Goal: Navigation & Orientation: Find specific page/section

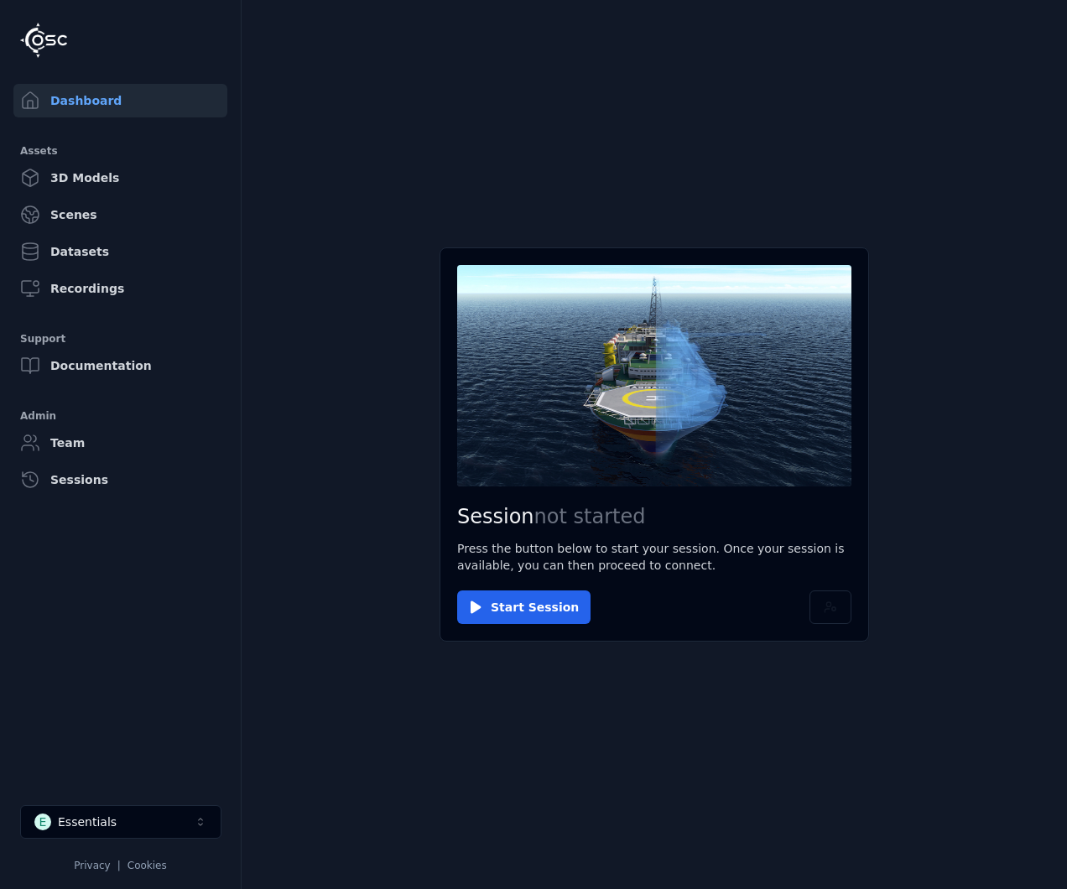
click at [679, 683] on main "Session not started Press the button below to start your session. Once your ses…" at bounding box center [654, 444] width 825 height 889
click at [464, 174] on main "Session not started Press the button below to start your session. Once your ses…" at bounding box center [654, 444] width 825 height 889
click at [150, 821] on button "E Essentials" at bounding box center [120, 822] width 201 height 34
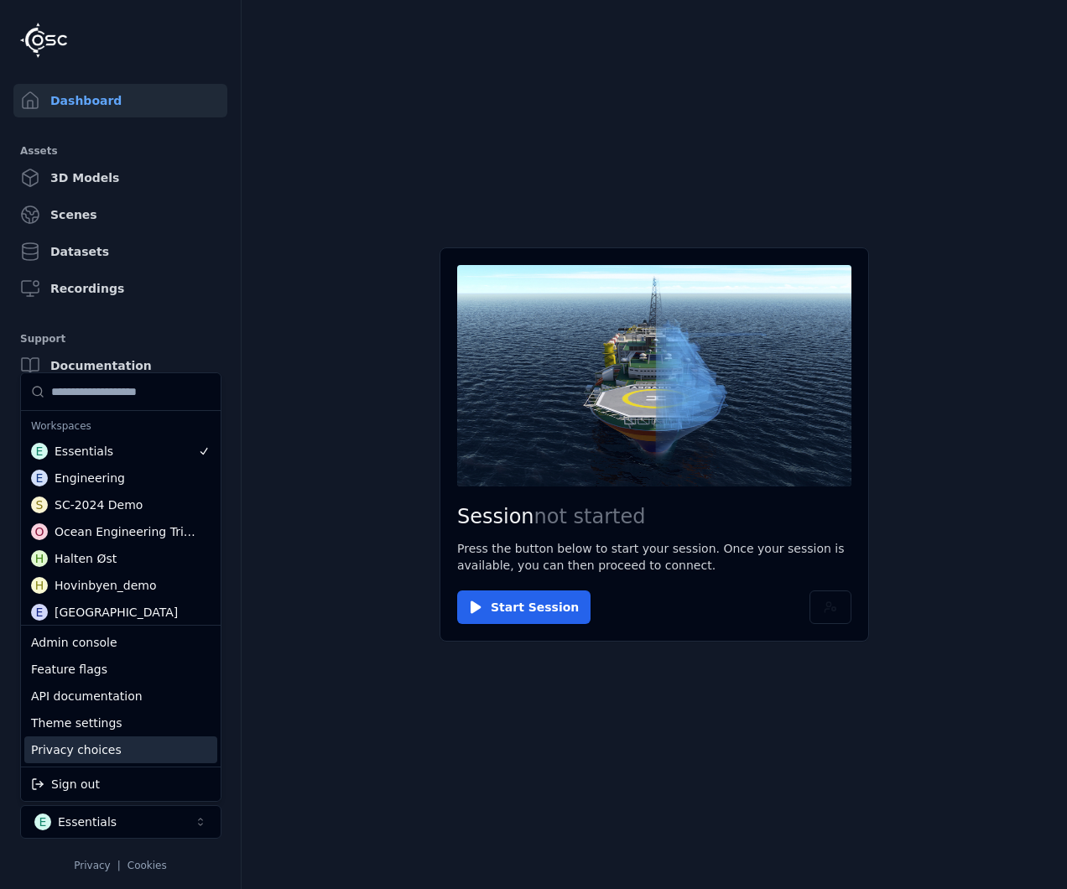
click at [138, 744] on div "Privacy choices" at bounding box center [120, 749] width 193 height 27
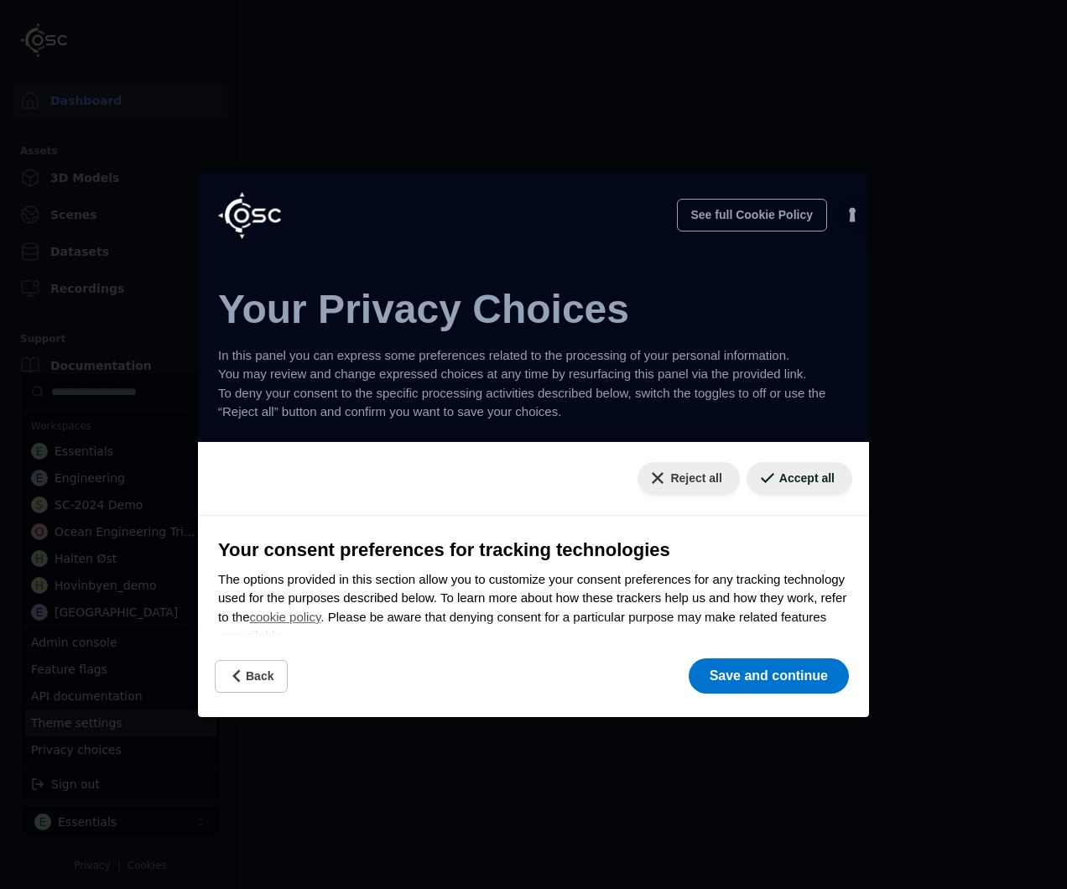
click at [782, 474] on html "Dashboard Assets 3D Models Scenes Datasets Recordings Support Documentation Adm…" at bounding box center [533, 444] width 1067 height 889
click at [782, 474] on button "Accept all" at bounding box center [800, 478] width 106 height 33
click at [790, 681] on button "Save and continue" at bounding box center [769, 675] width 160 height 35
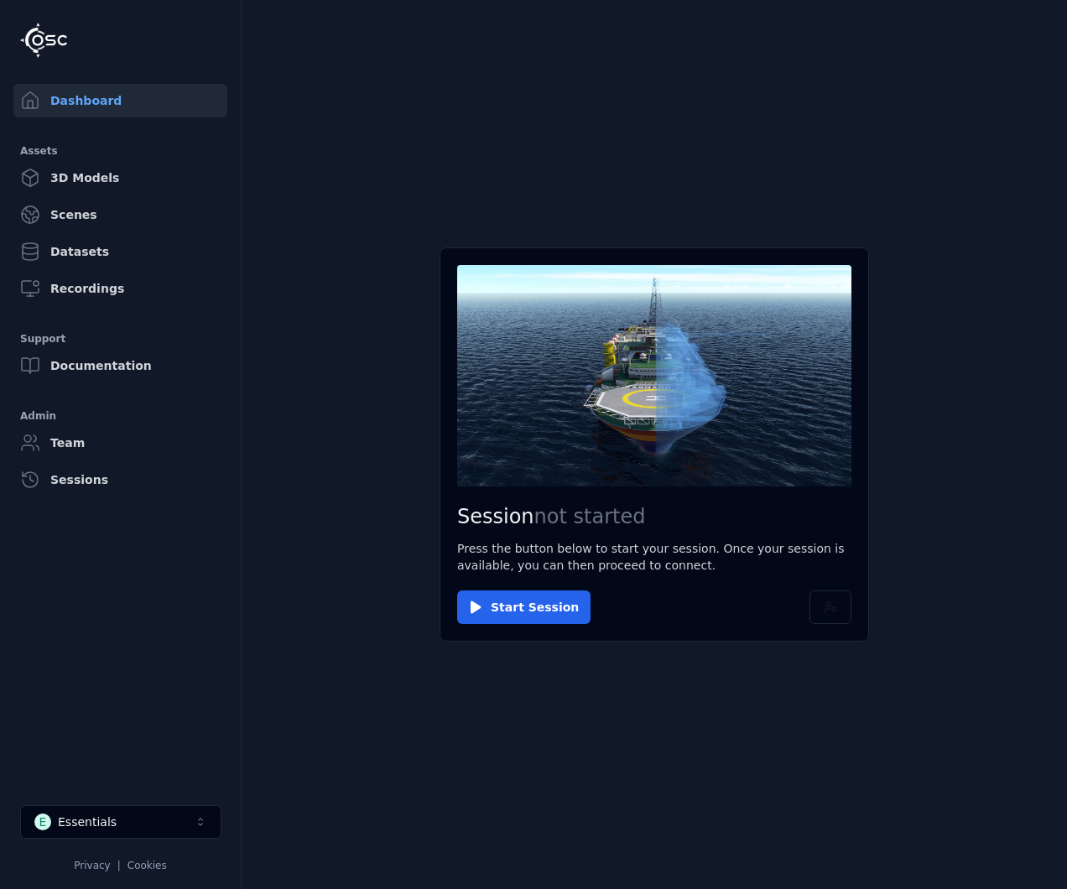
click at [819, 710] on main "Session not started Press the button below to start your session. Once your ses…" at bounding box center [654, 444] width 825 height 889
click at [870, 262] on main "Session not started Press the button below to start your session. Once your ses…" at bounding box center [654, 444] width 825 height 889
click at [815, 612] on button at bounding box center [830, 607] width 42 height 34
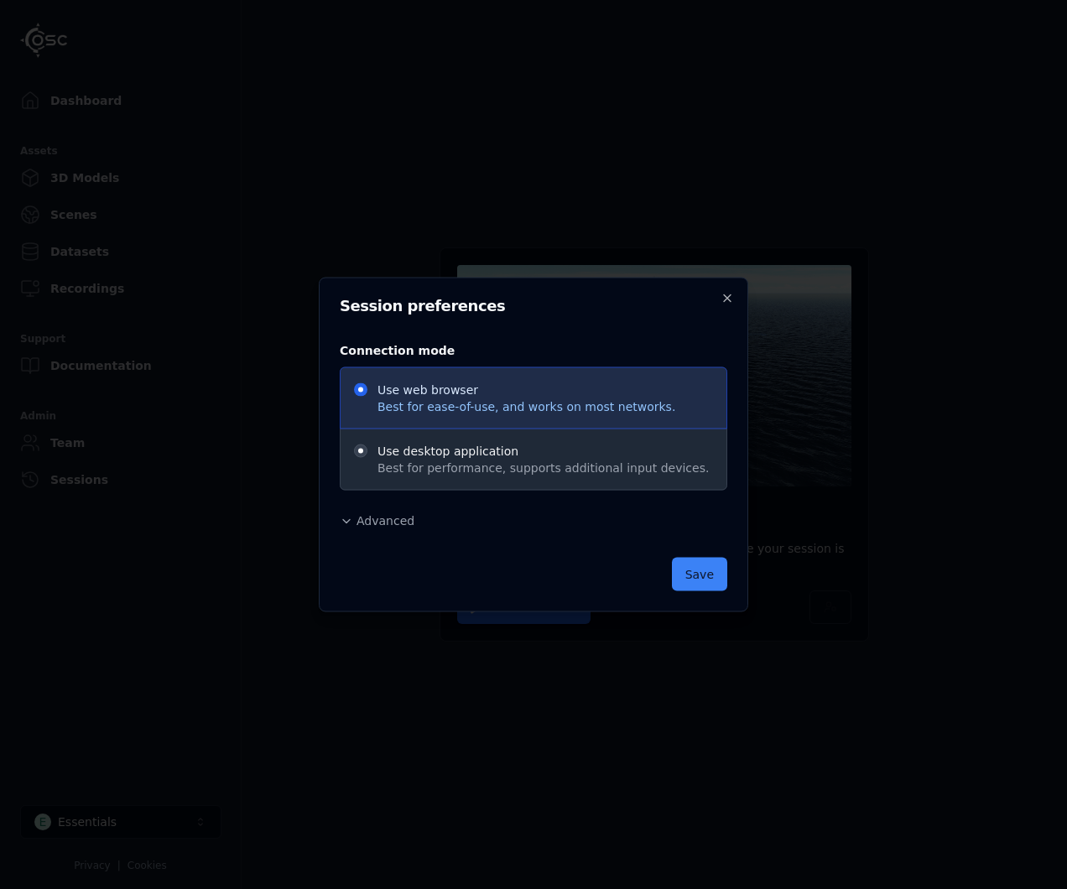
click at [402, 463] on span "Best for performance, supports additional input devices." at bounding box center [542, 468] width 331 height 17
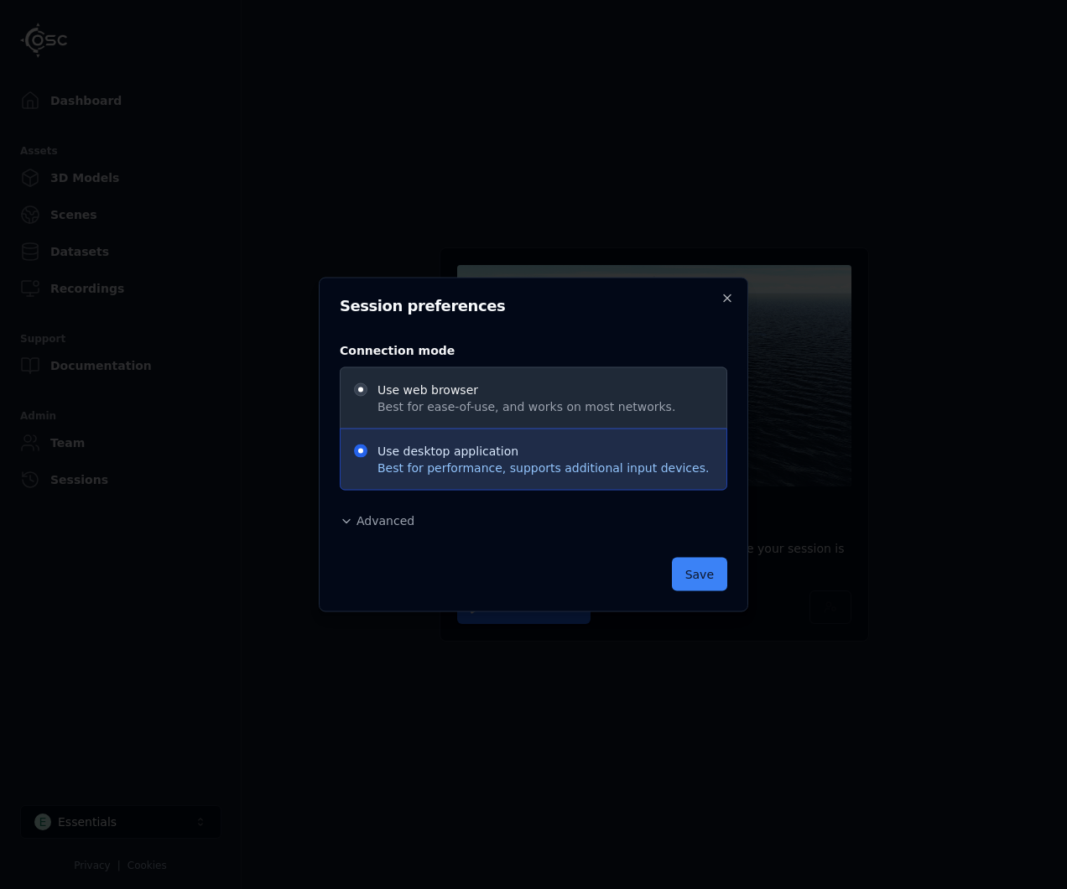
click at [427, 419] on span "Use web browser Best for ease-of-use, and works on most networks." at bounding box center [534, 398] width 388 height 62
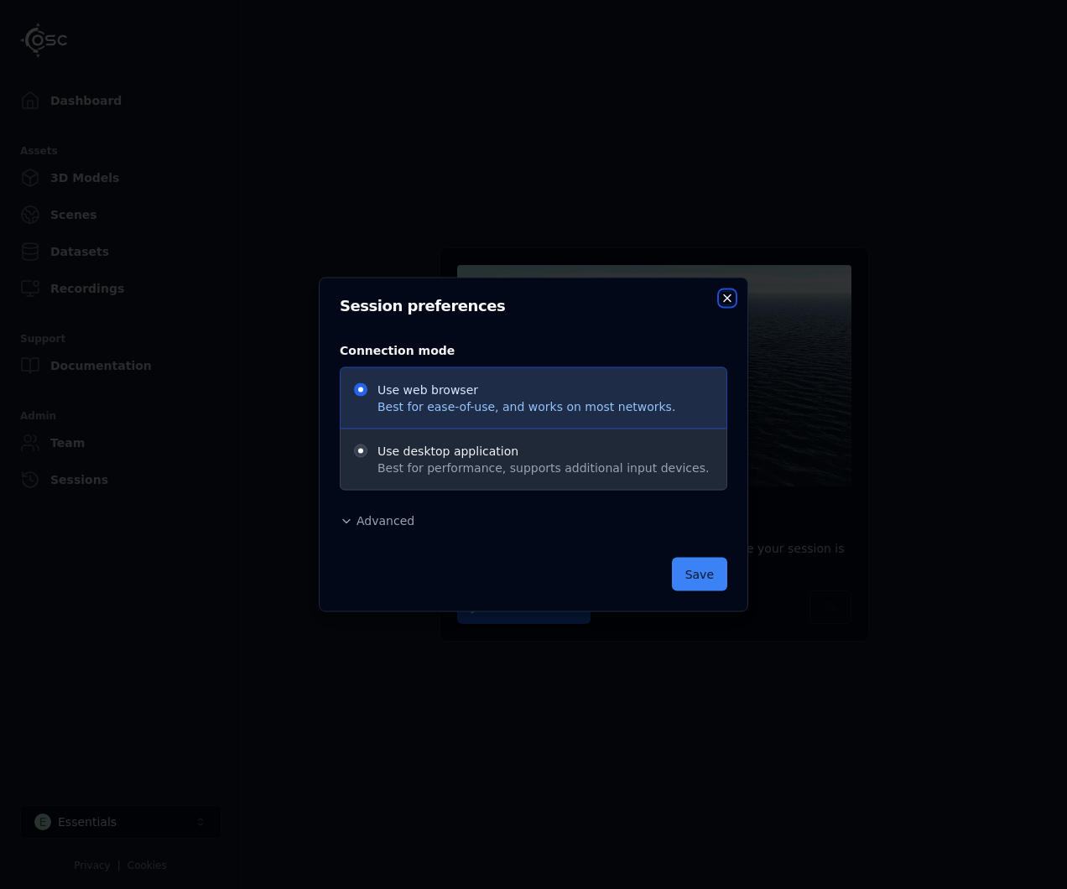
click at [727, 294] on icon "button" at bounding box center [727, 298] width 13 height 13
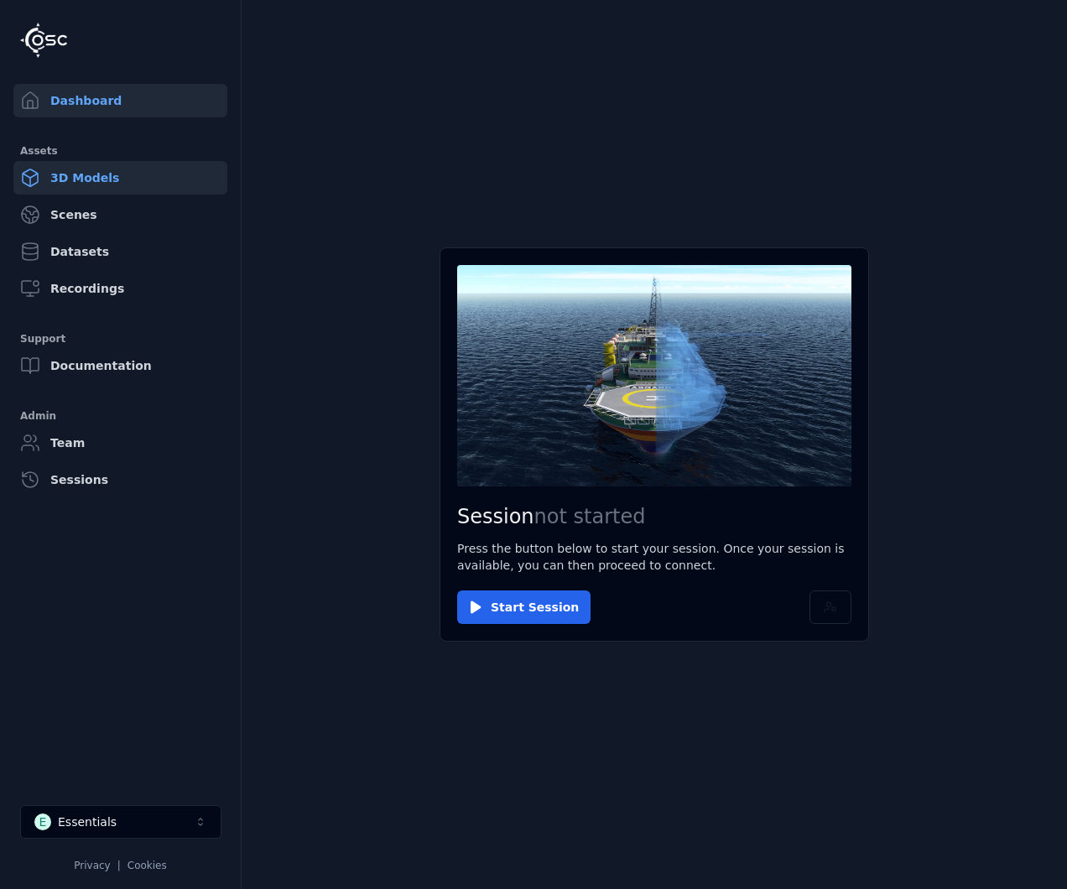
click at [180, 181] on link "3D Models" at bounding box center [120, 178] width 214 height 34
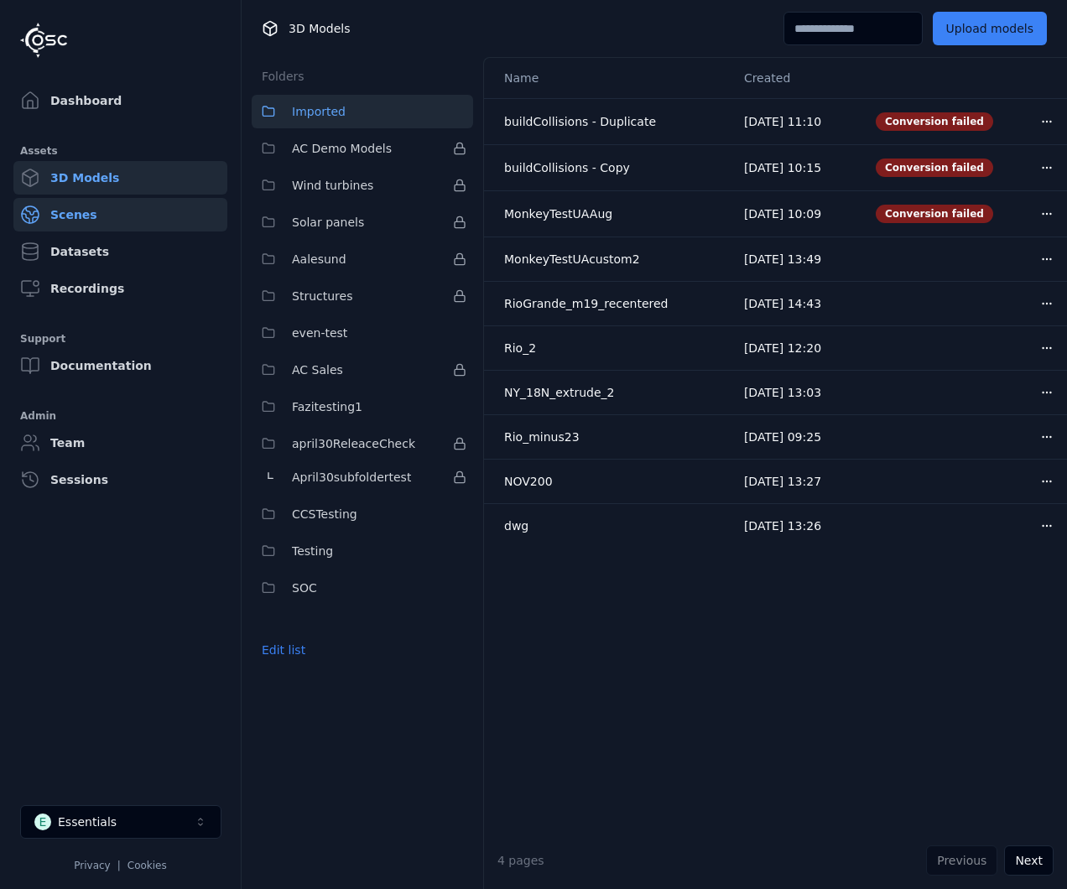
click at [101, 217] on link "Scenes" at bounding box center [120, 215] width 214 height 34
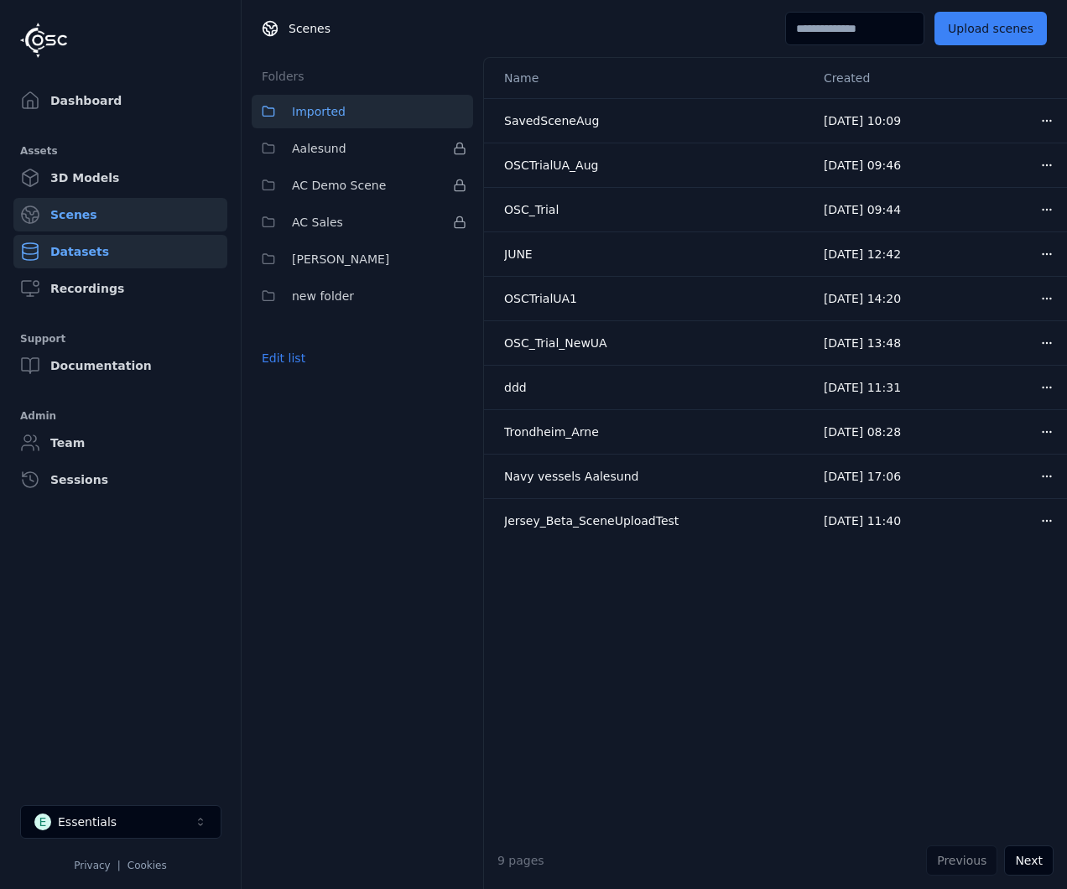
click at [131, 263] on link "Datasets" at bounding box center [120, 252] width 214 height 34
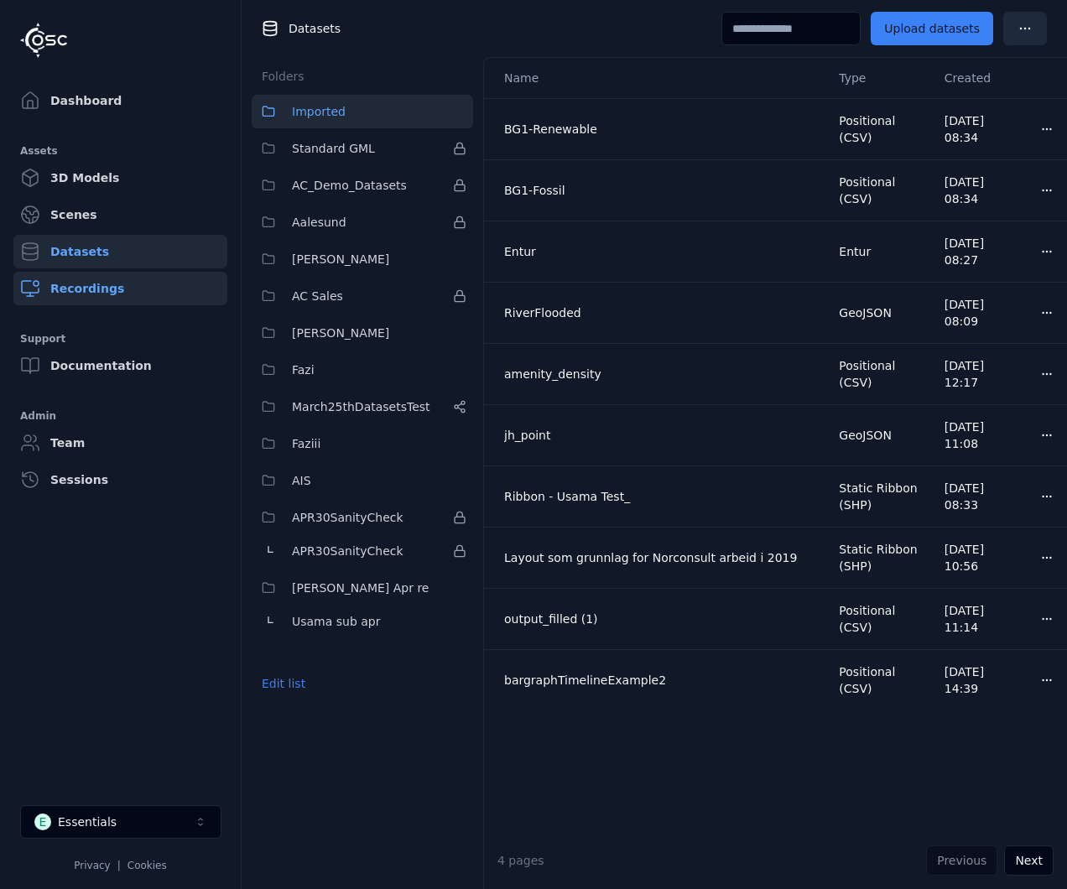
click at [127, 285] on link "Recordings" at bounding box center [120, 289] width 214 height 34
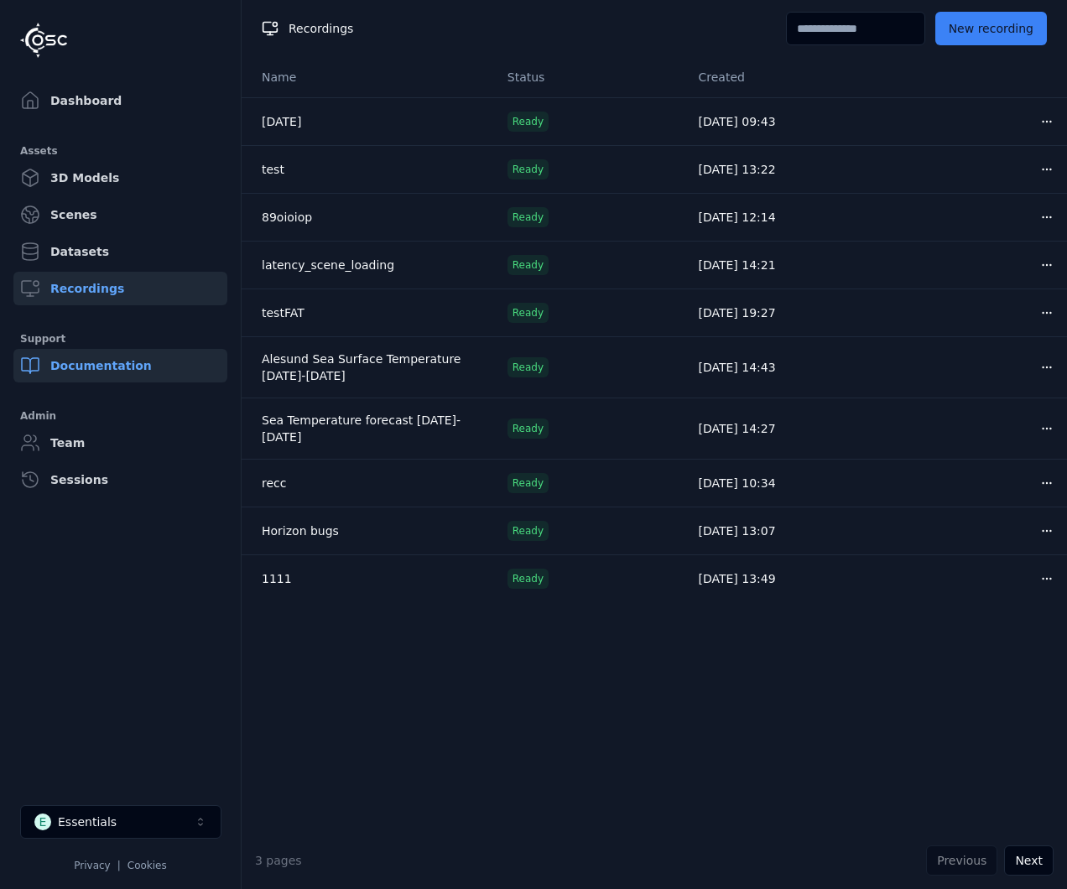
click at [143, 363] on link "Documentation" at bounding box center [120, 366] width 214 height 34
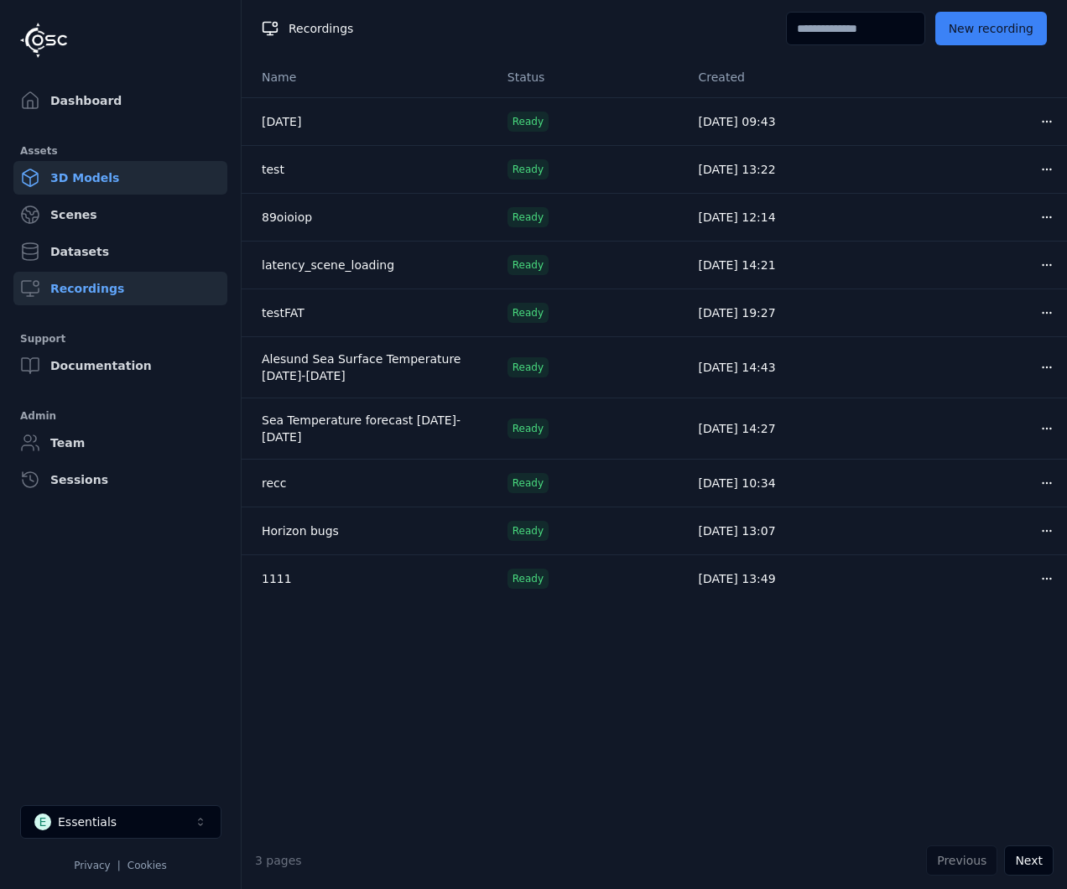
click at [105, 183] on link "3D Models" at bounding box center [120, 178] width 214 height 34
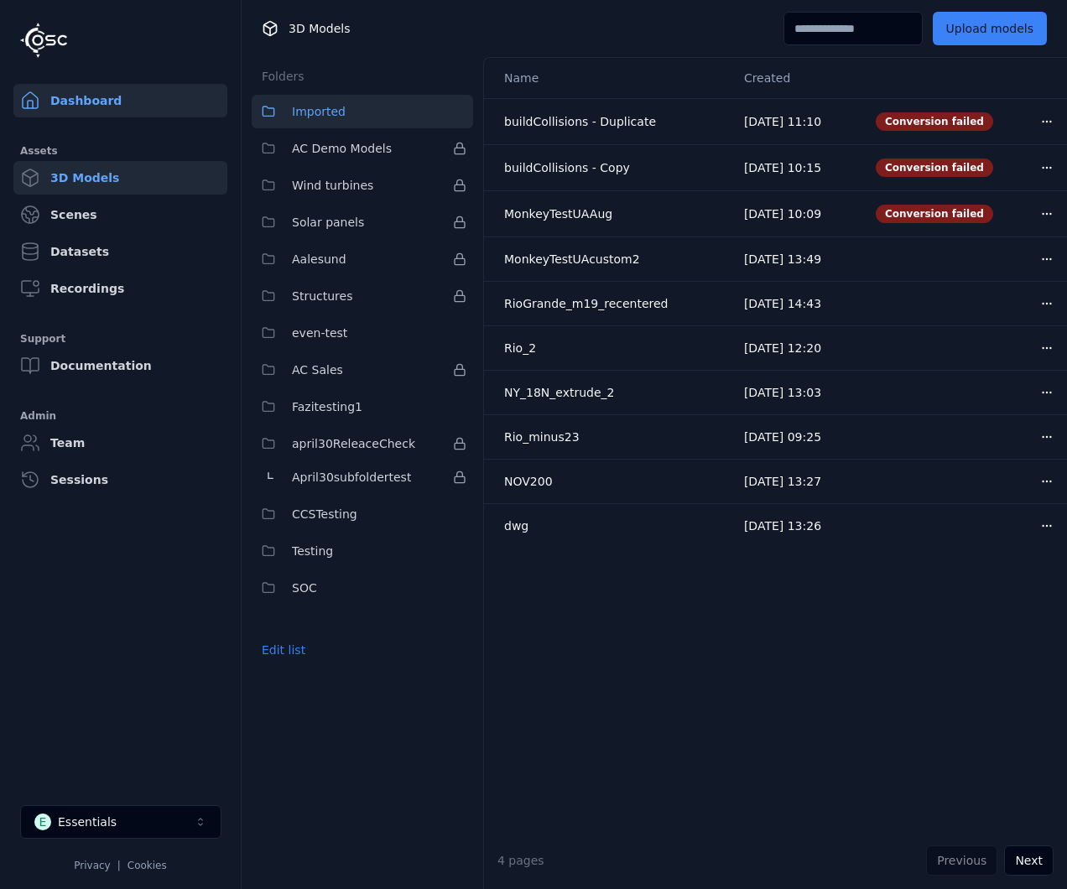
click at [125, 97] on link "Dashboard" at bounding box center [120, 101] width 214 height 34
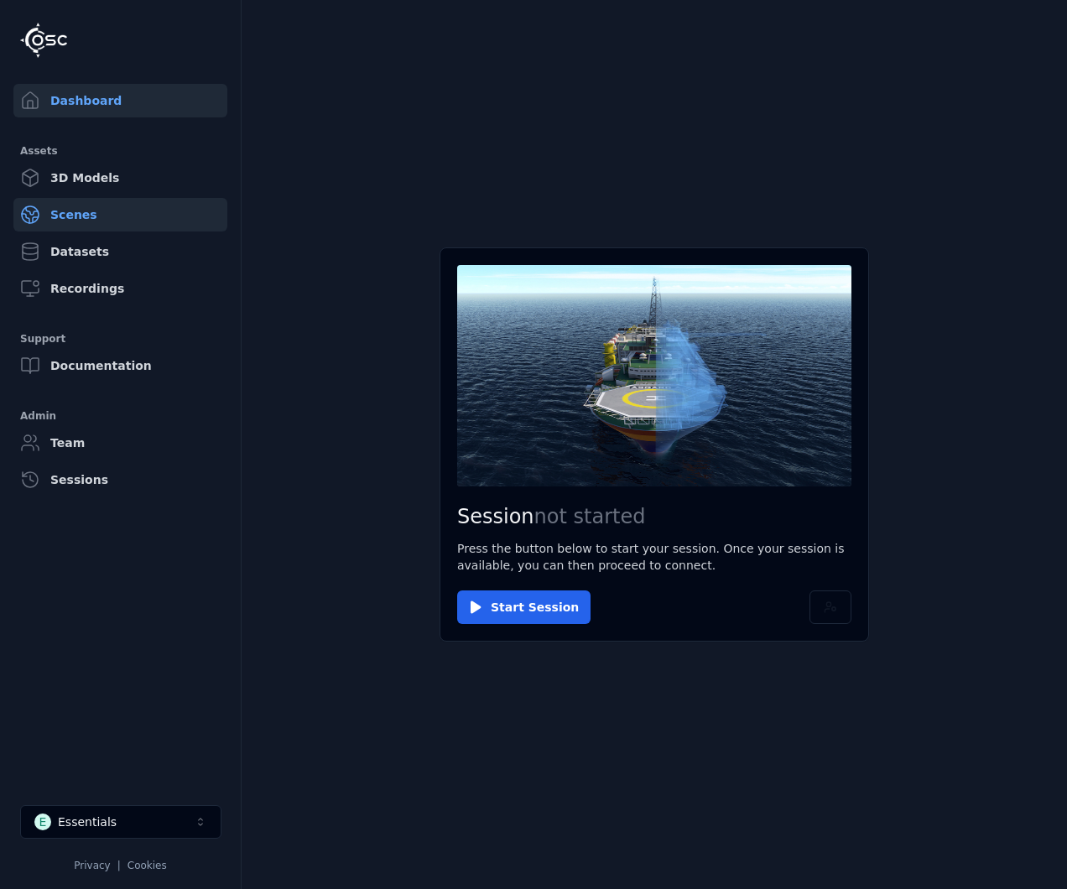
click at [120, 226] on link "Scenes" at bounding box center [120, 215] width 214 height 34
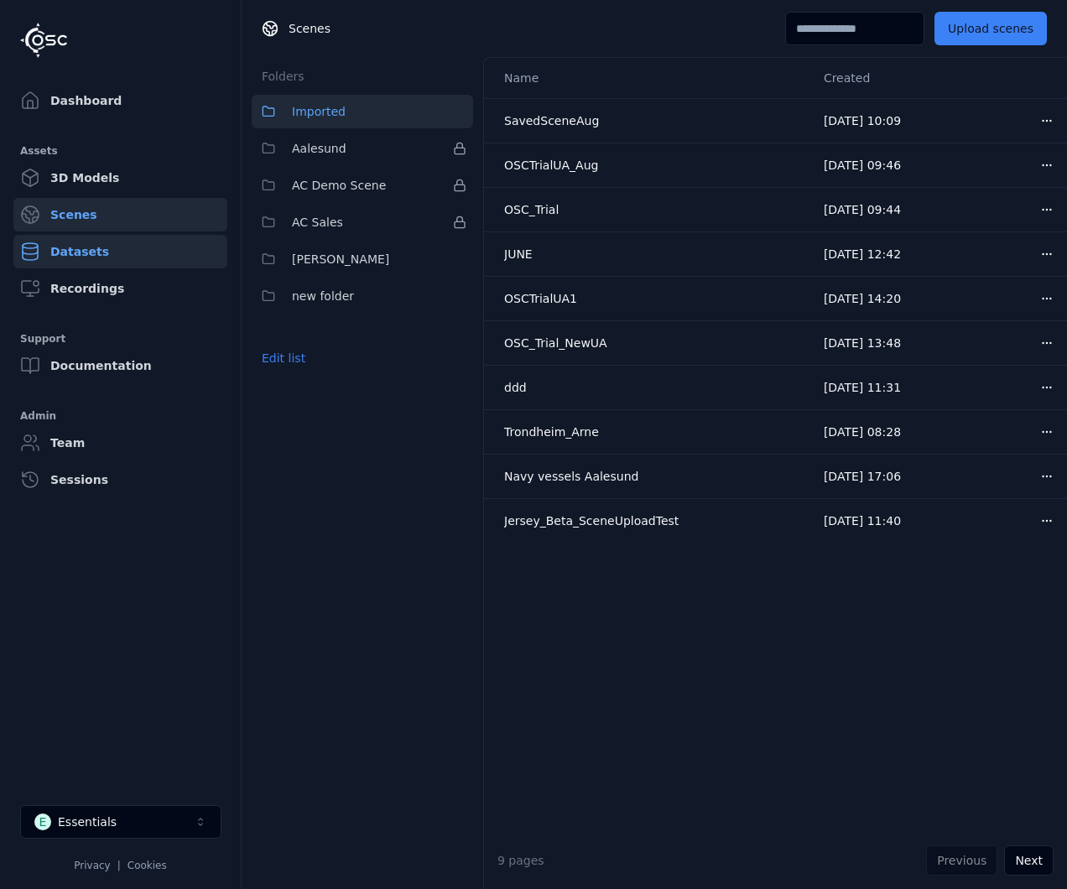
click at [122, 253] on link "Datasets" at bounding box center [120, 252] width 214 height 34
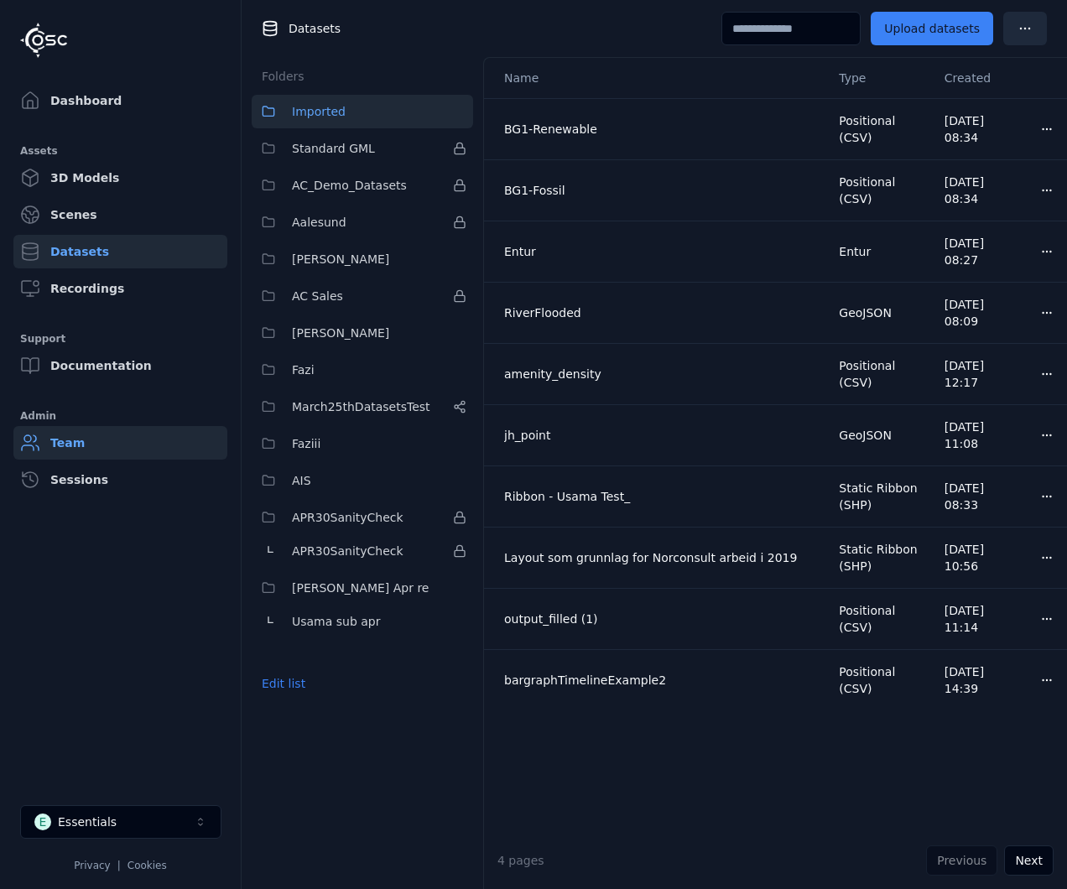
click at [123, 452] on link "Team" at bounding box center [120, 443] width 214 height 34
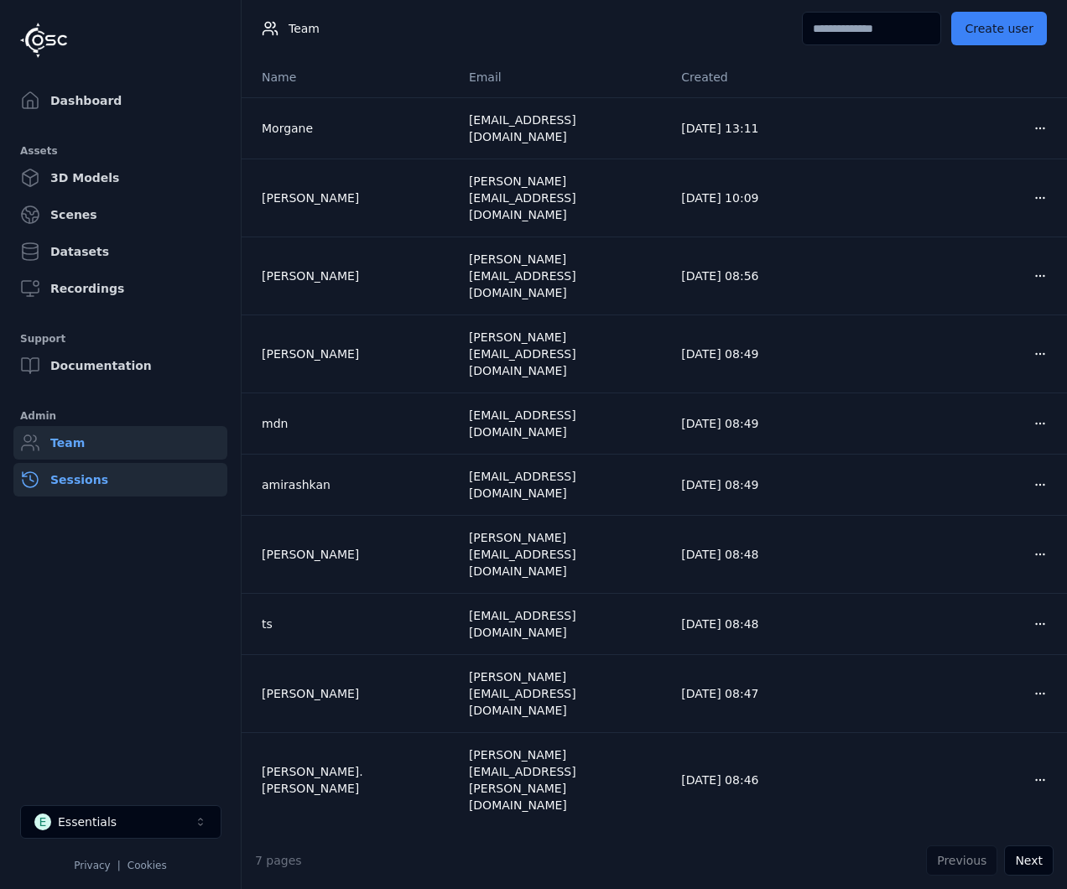
click at [122, 481] on link "Sessions" at bounding box center [120, 480] width 214 height 34
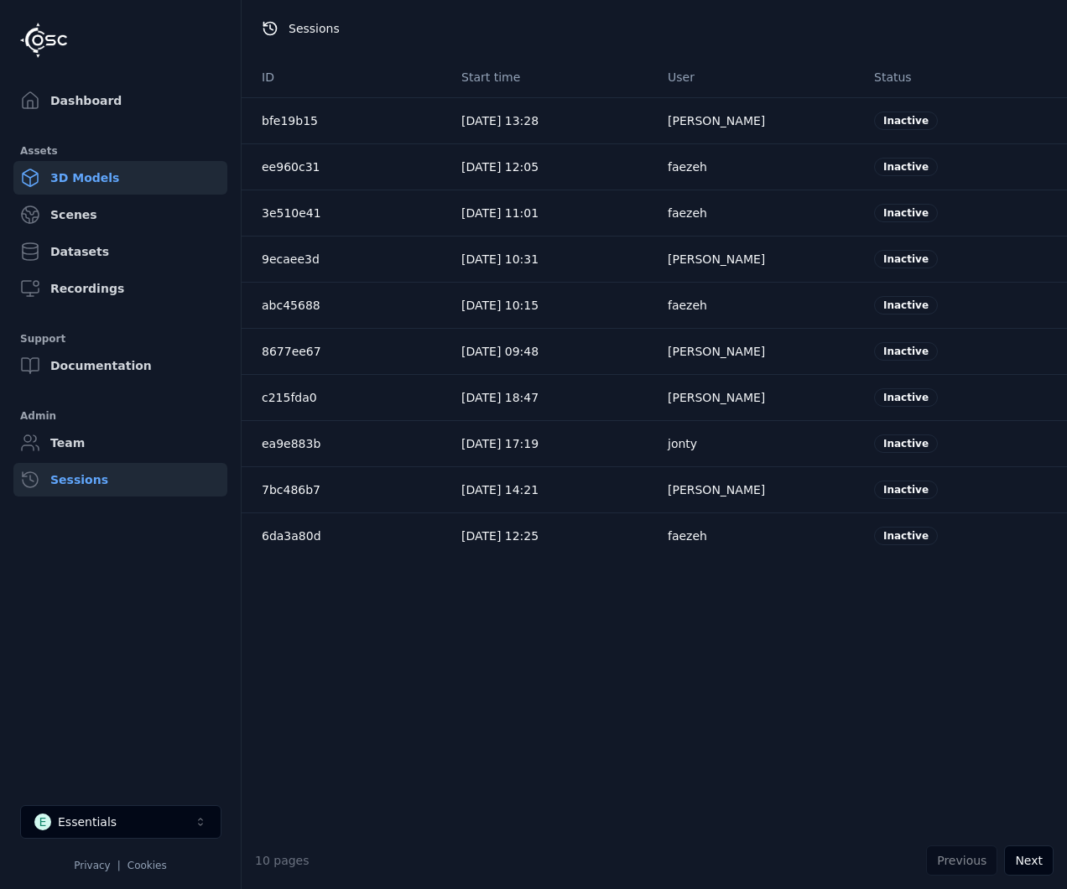
click at [127, 184] on link "3D Models" at bounding box center [120, 178] width 214 height 34
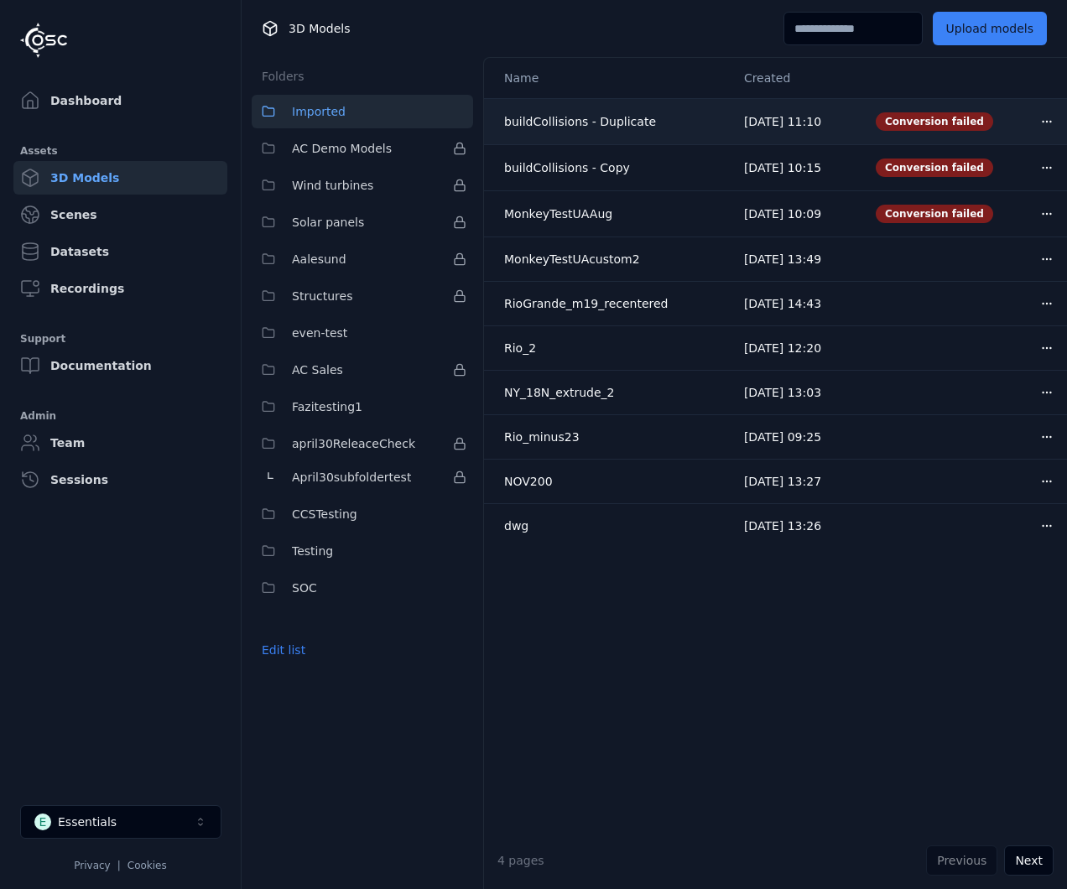
click at [1049, 124] on html "Dashboard Assets 3D Models Scenes Datasets Recordings Support Documentation Adm…" at bounding box center [533, 444] width 1067 height 889
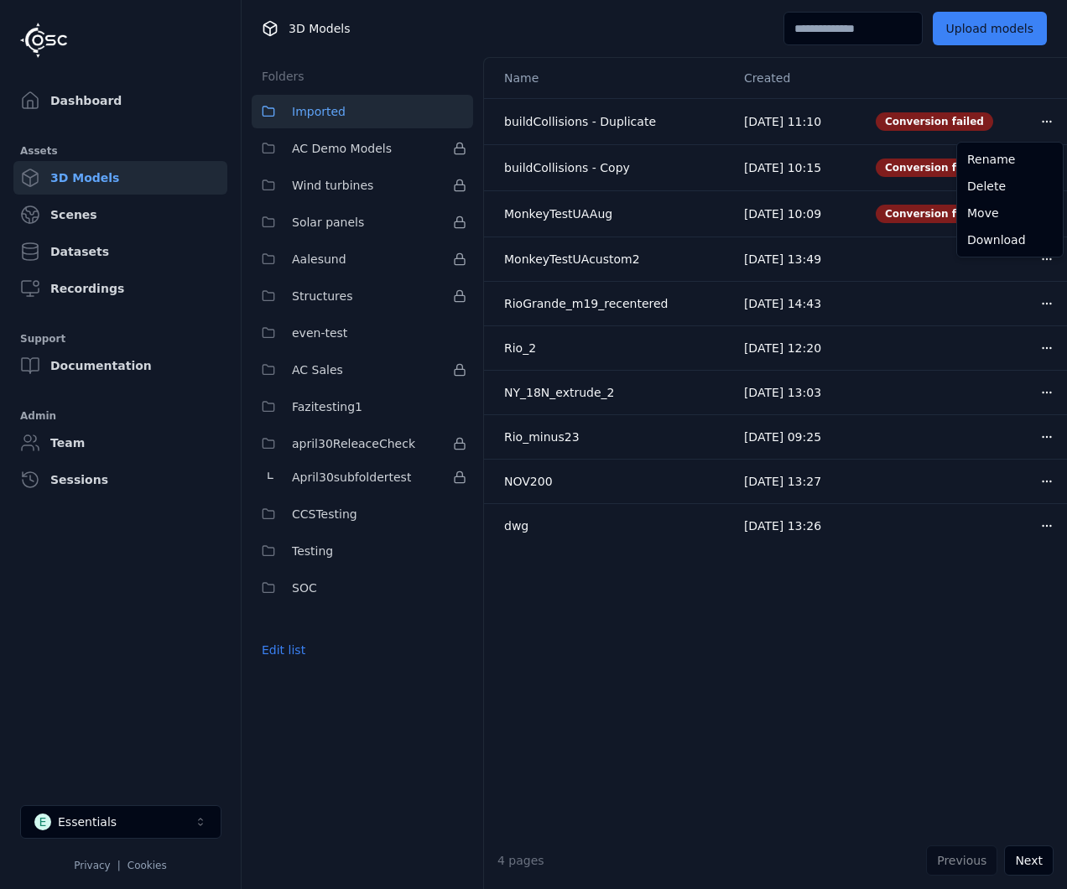
click at [931, 656] on html "Dashboard Assets 3D Models Scenes Datasets Recordings Support Documentation Adm…" at bounding box center [533, 444] width 1067 height 889
click at [1034, 856] on button "Next" at bounding box center [1028, 860] width 49 height 30
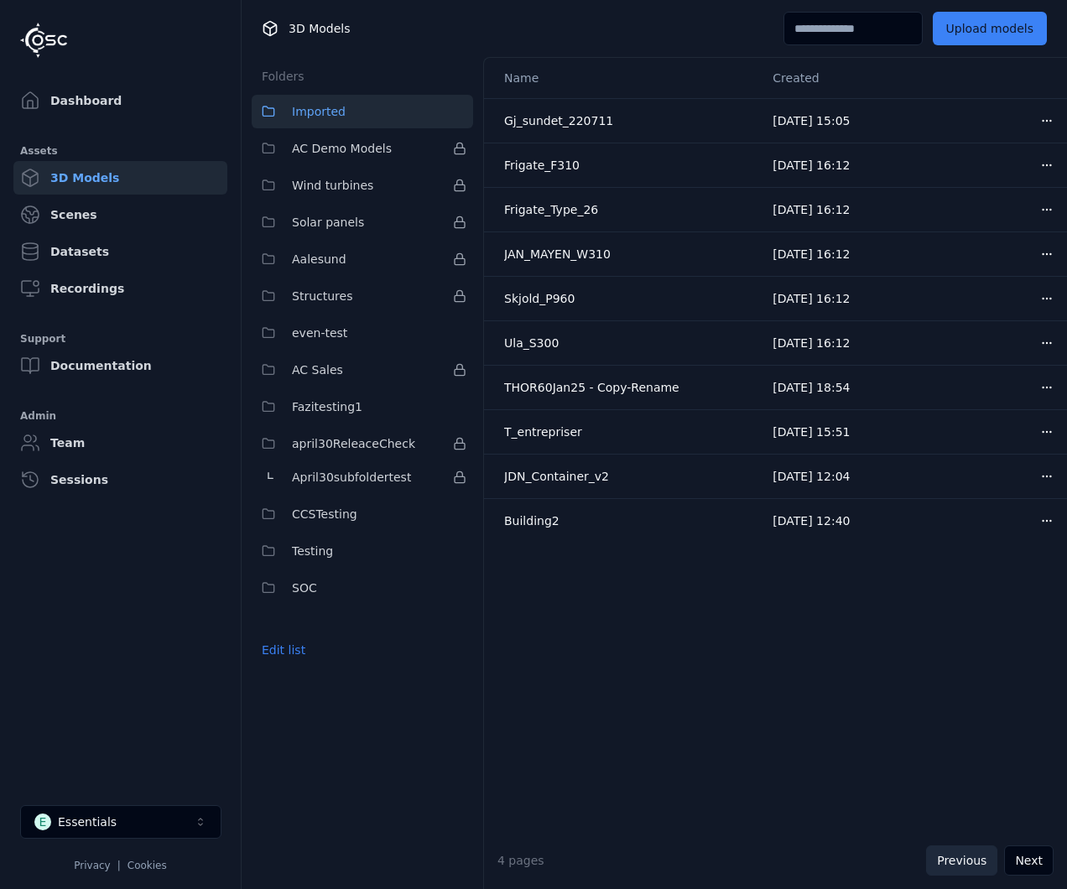
click at [948, 857] on button "Previous" at bounding box center [961, 860] width 71 height 30
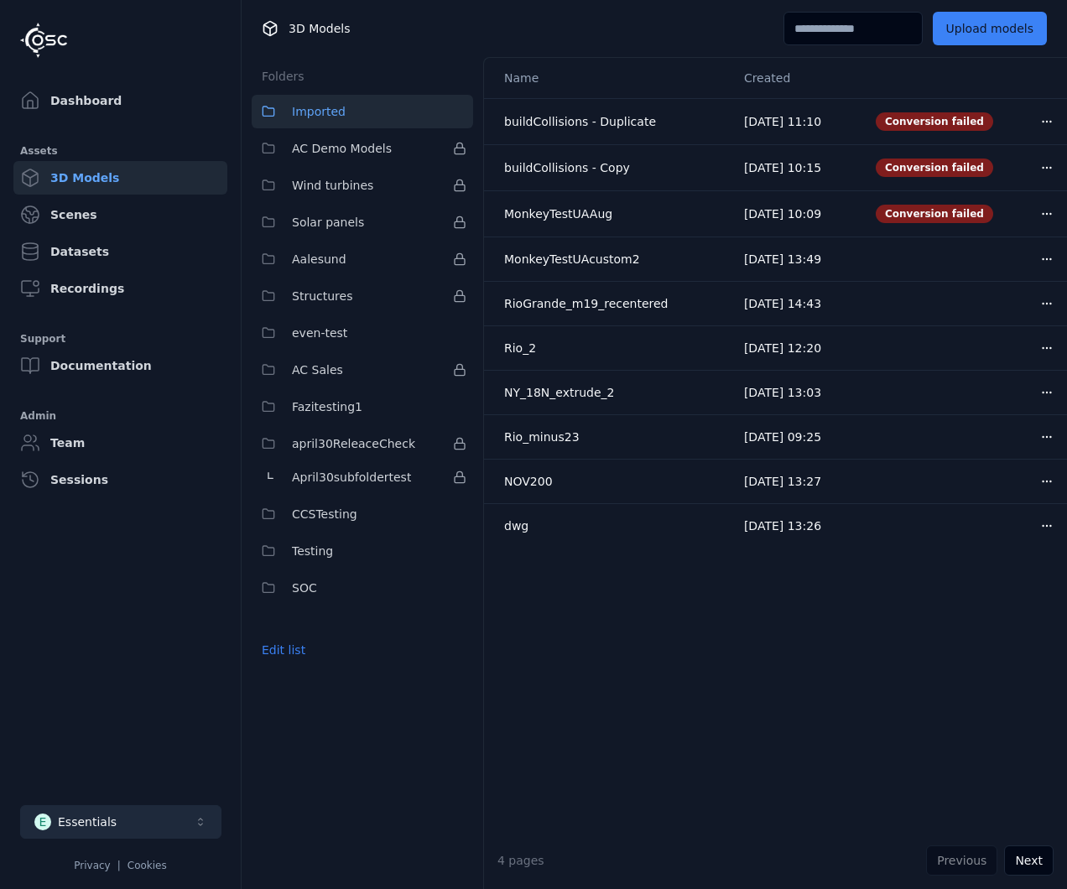
click at [164, 817] on button "E Essentials" at bounding box center [120, 822] width 201 height 34
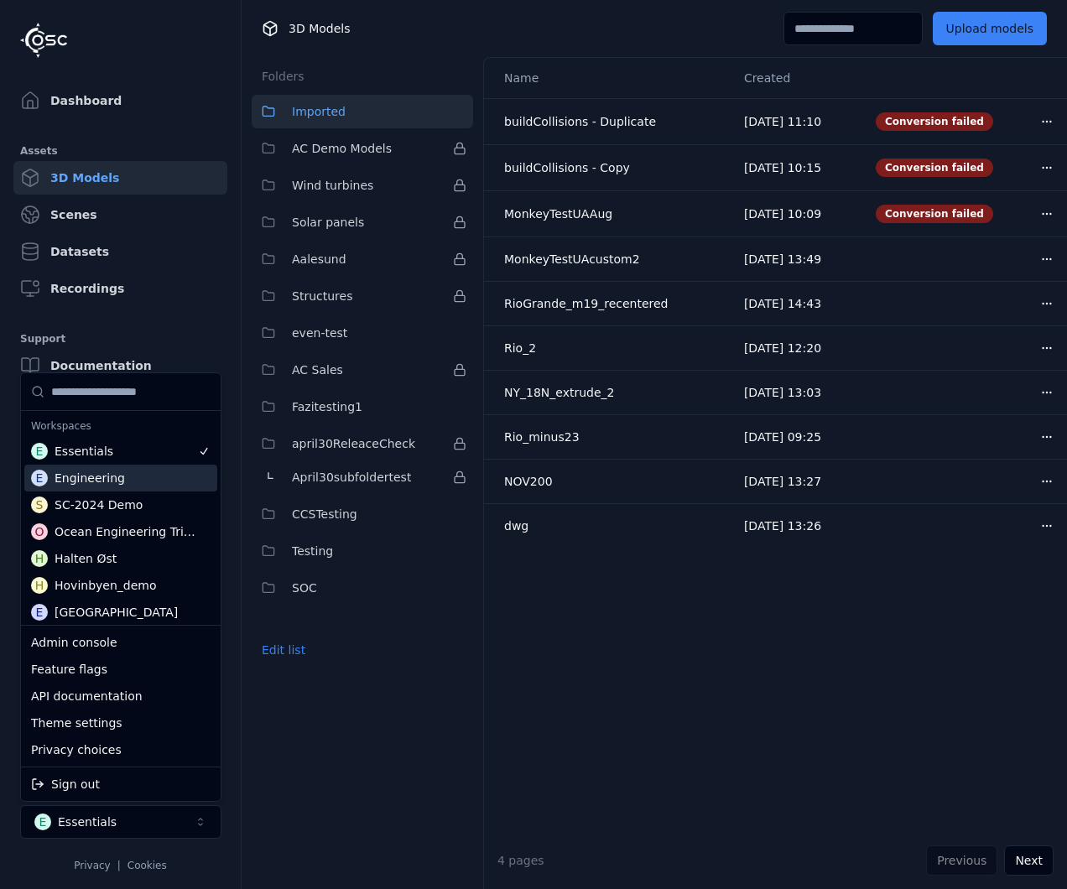
click at [148, 473] on div "E Engineering" at bounding box center [120, 478] width 193 height 27
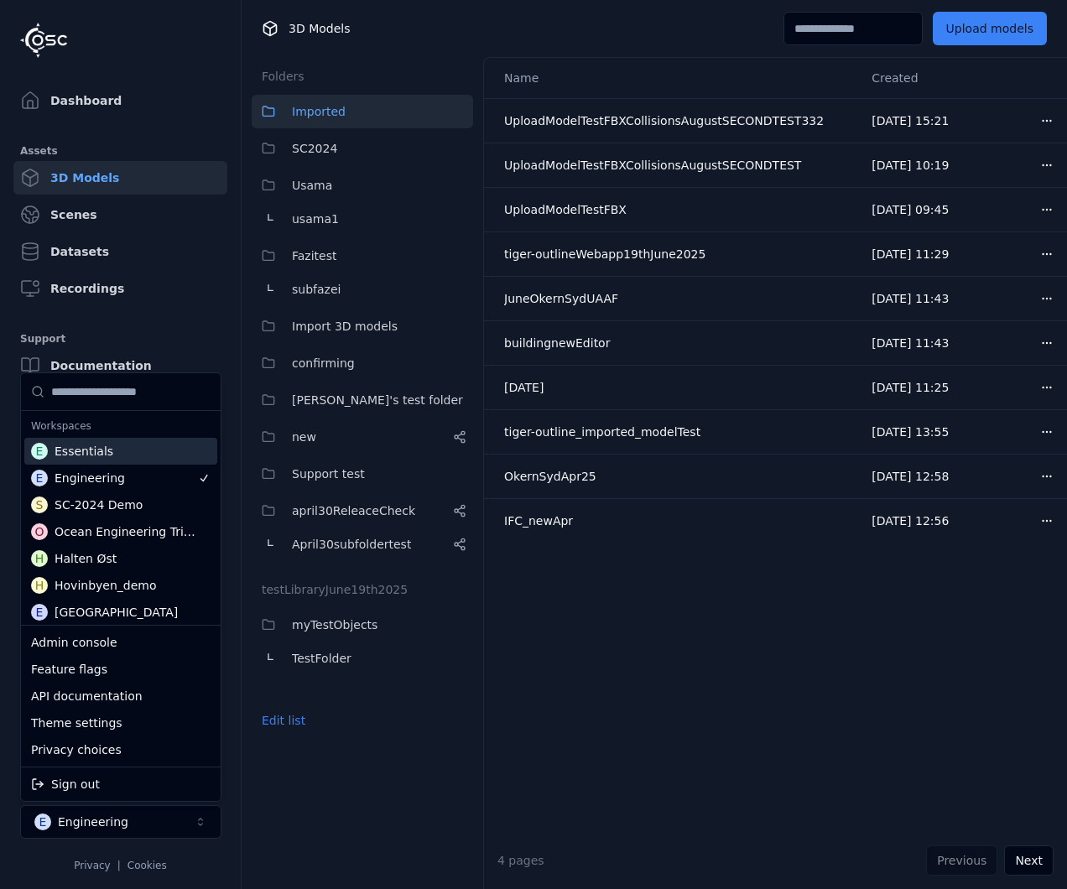
click at [159, 443] on div "E Essentials" at bounding box center [120, 451] width 193 height 27
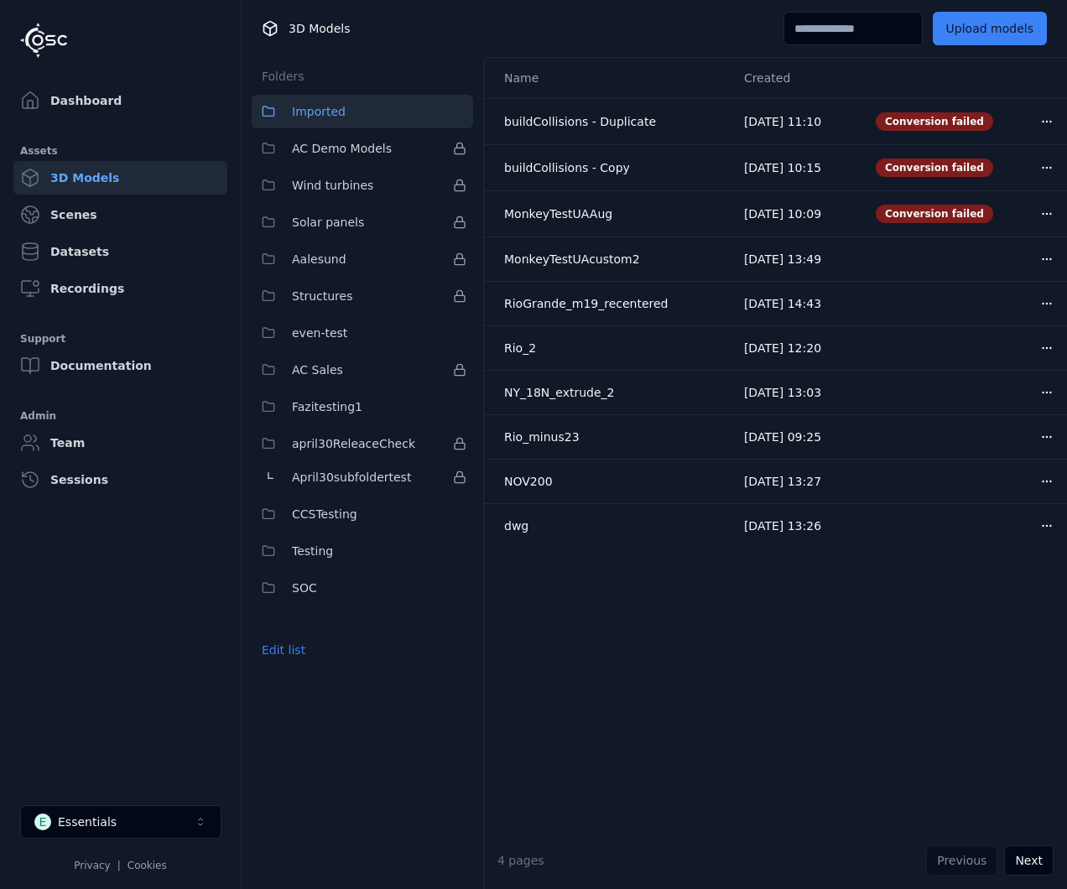
click at [682, 768] on div "Name Created buildCollisions - Duplicate [DATE] 11:10 Conversion failed Open me…" at bounding box center [775, 445] width 583 height 774
click at [161, 249] on link "Datasets" at bounding box center [120, 252] width 214 height 34
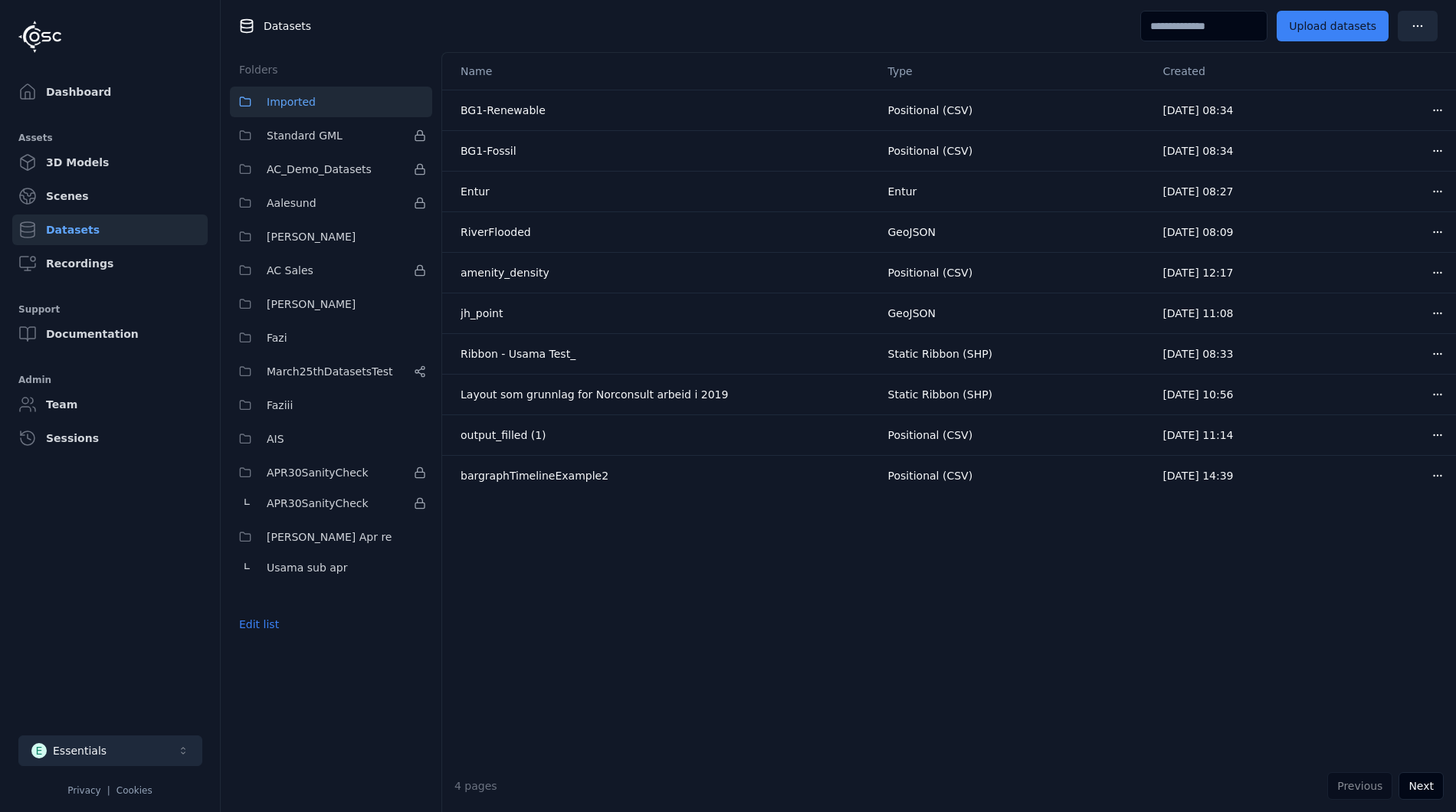
click at [116, 743] on button "E Essentials" at bounding box center [110, 751] width 184 height 31
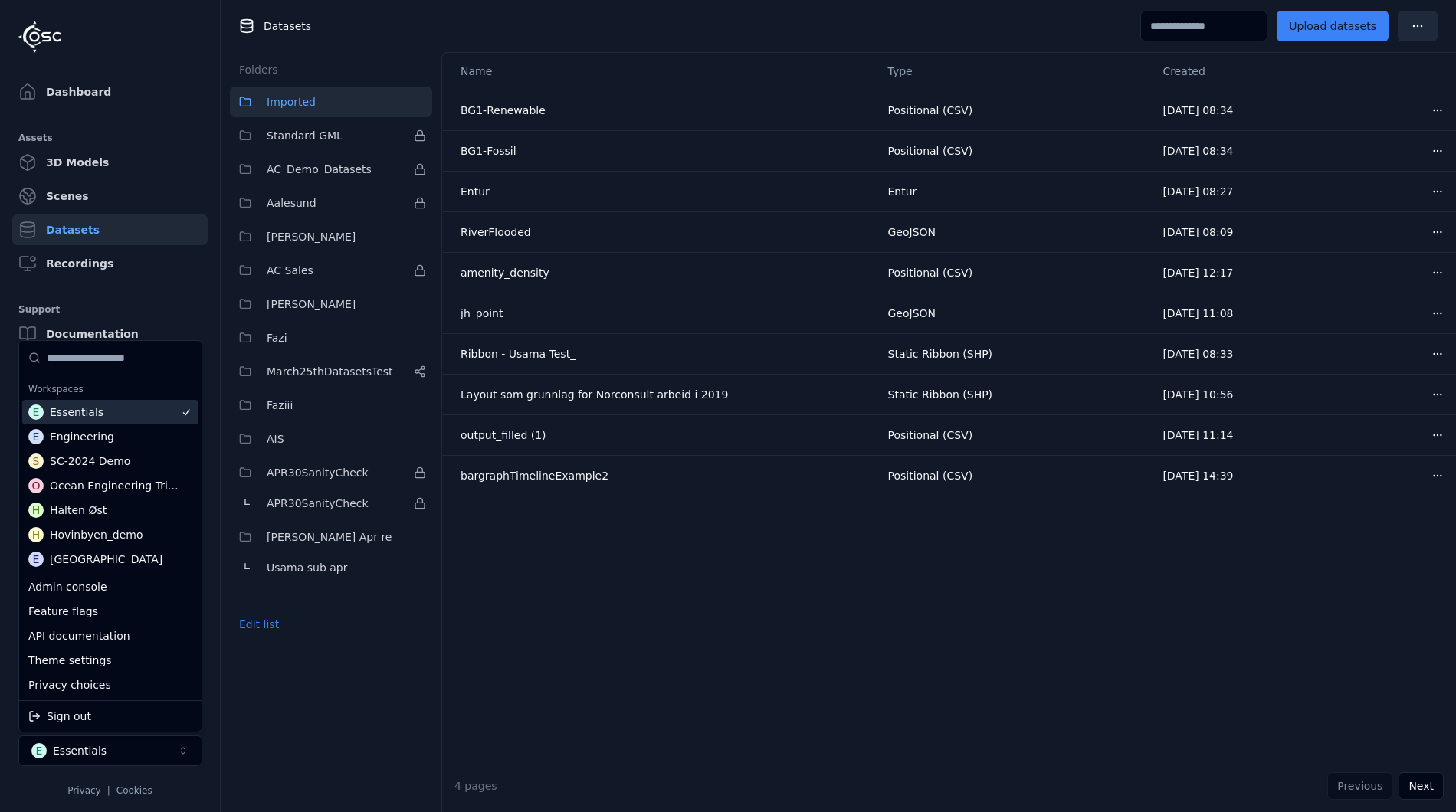
click at [486, 617] on html "Dashboard Assets 3D Models Scenes Datasets Recordings Support Documentation Adm…" at bounding box center [728, 406] width 1456 height 812
